Goal: Check status: Check status

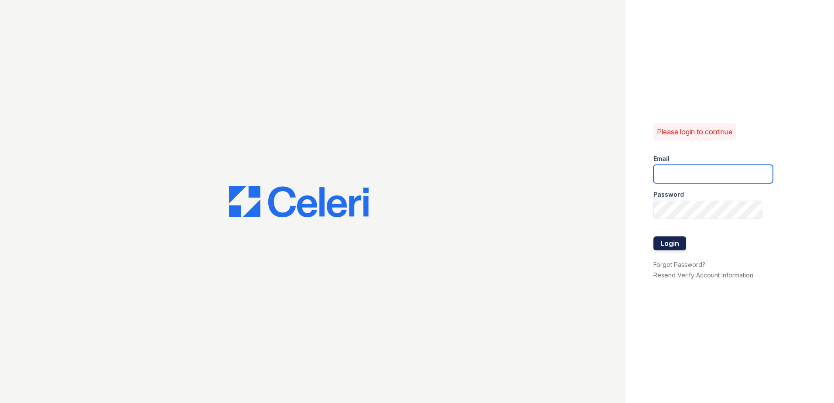
type input "arrivewestborough@trinity-pm.com"
click at [670, 246] on button "Login" at bounding box center [670, 243] width 33 height 14
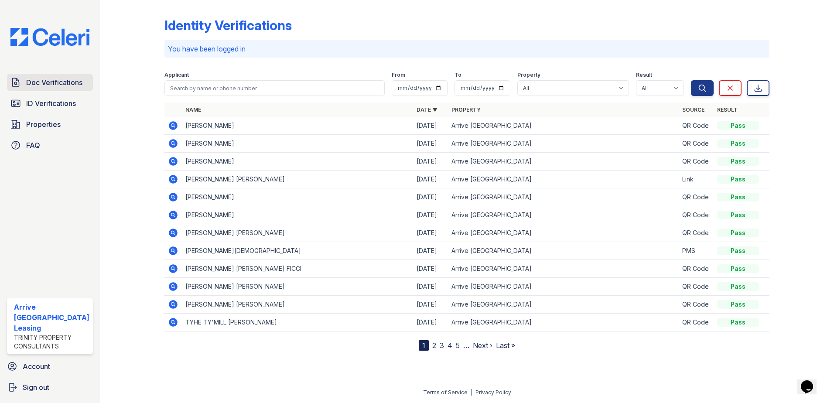
drag, startPoint x: 24, startPoint y: 82, endPoint x: 30, endPoint y: 81, distance: 6.1
click at [24, 82] on link "Doc Verifications" at bounding box center [50, 82] width 86 height 17
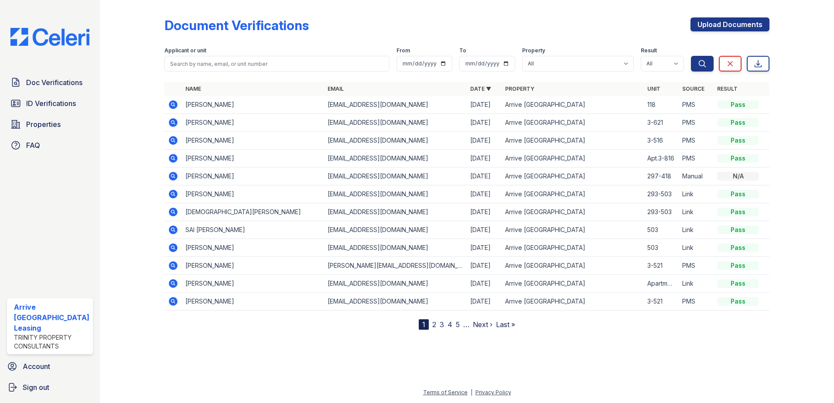
click at [166, 121] on td at bounding box center [172, 123] width 17 height 18
click at [170, 121] on icon at bounding box center [173, 122] width 9 height 9
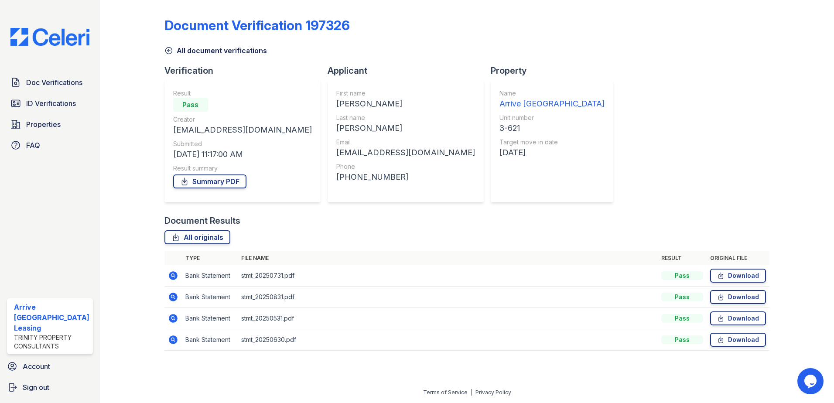
click at [175, 271] on icon at bounding box center [173, 275] width 10 height 10
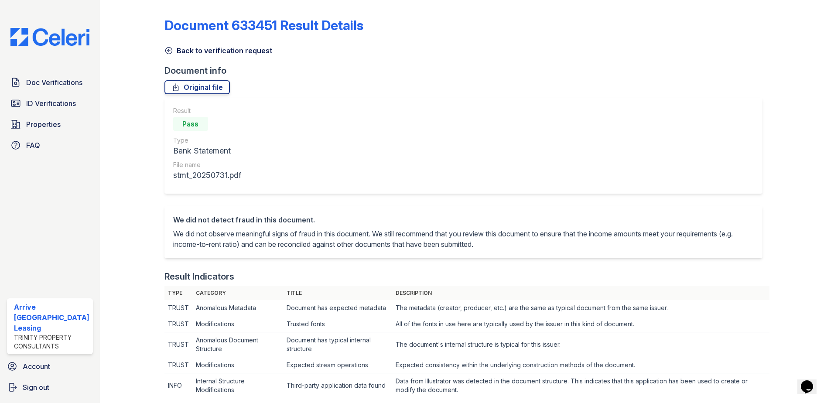
click at [169, 52] on icon at bounding box center [168, 50] width 9 height 9
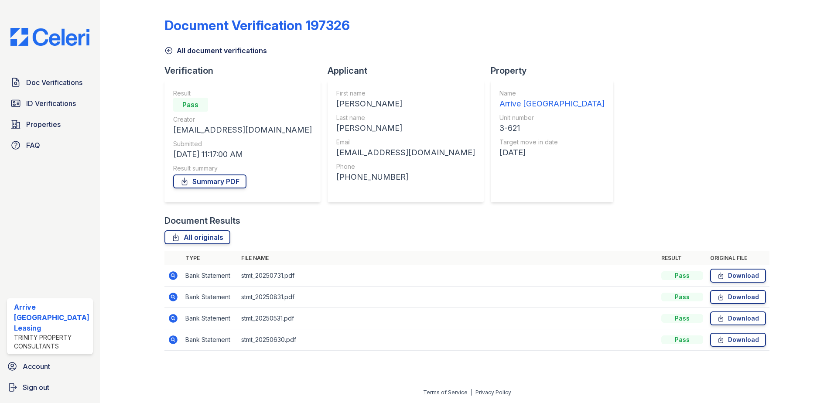
click at [165, 48] on icon at bounding box center [168, 50] width 9 height 9
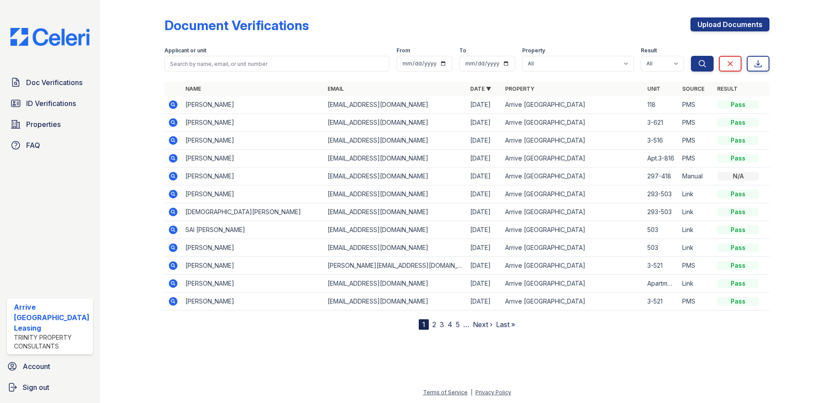
click at [173, 140] on icon at bounding box center [173, 140] width 10 height 10
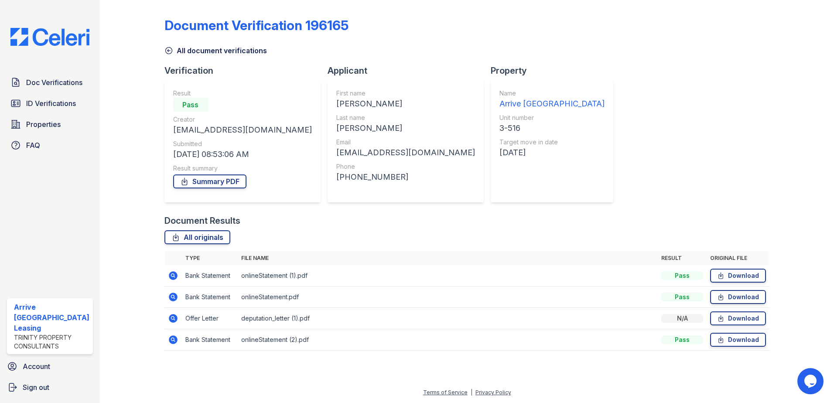
click at [177, 318] on icon at bounding box center [173, 318] width 10 height 10
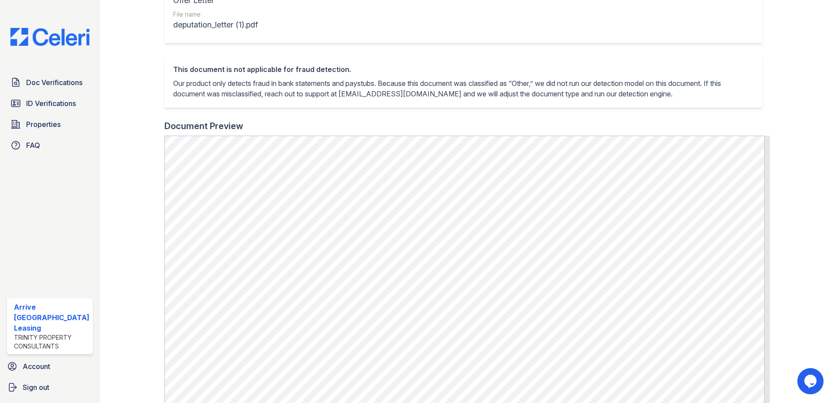
scroll to position [262, 0]
